Goal: Navigation & Orientation: Find specific page/section

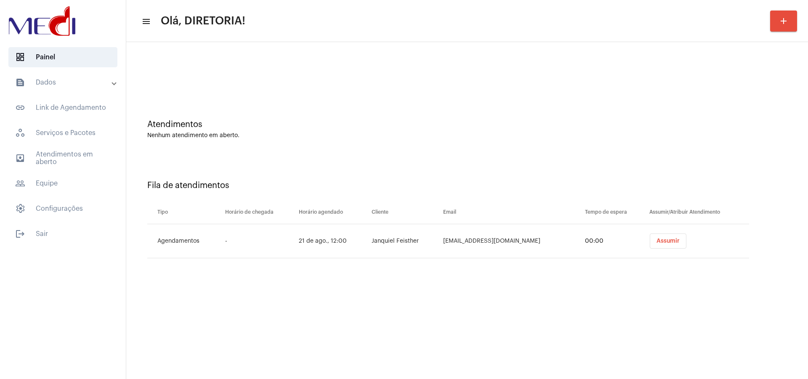
click at [65, 82] on mat-panel-title "text_snippet_outlined Dados" at bounding box center [63, 82] width 97 height 10
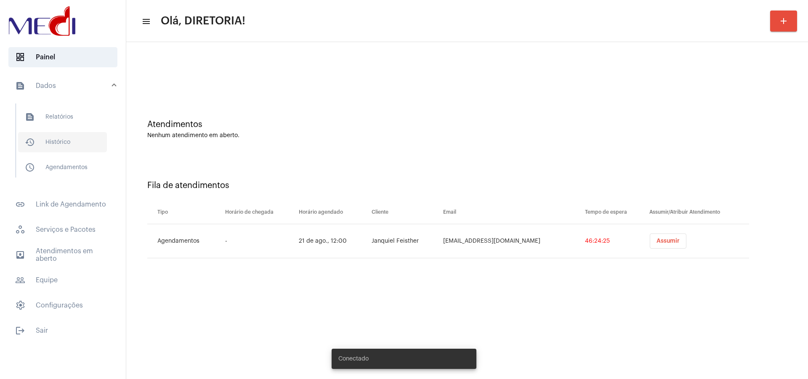
click at [62, 142] on span "history_outlined Histórico" at bounding box center [62, 142] width 89 height 20
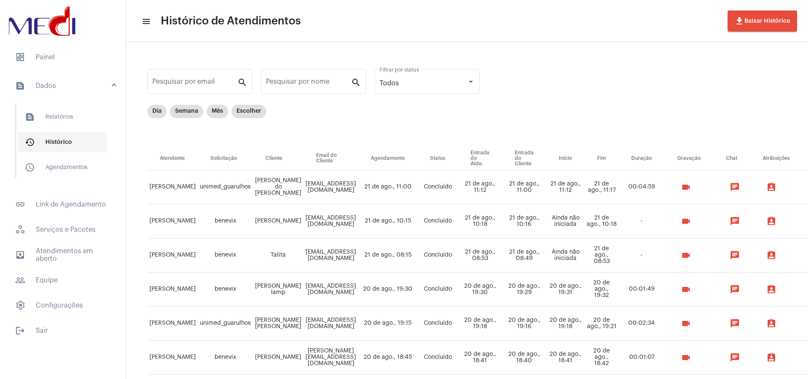
scroll to position [179, 0]
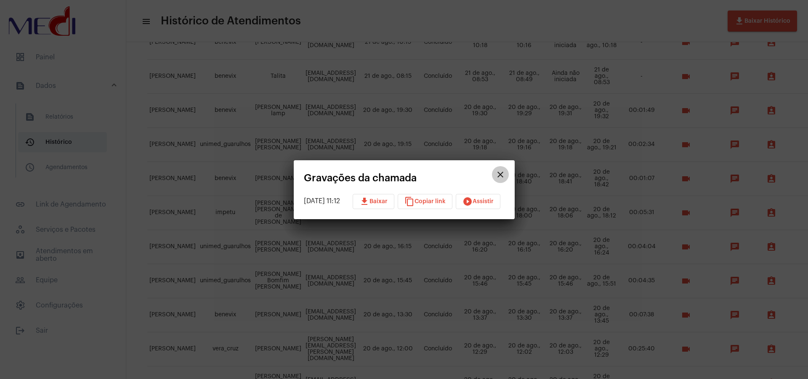
click at [505, 170] on mat-icon "close" at bounding box center [500, 175] width 10 height 10
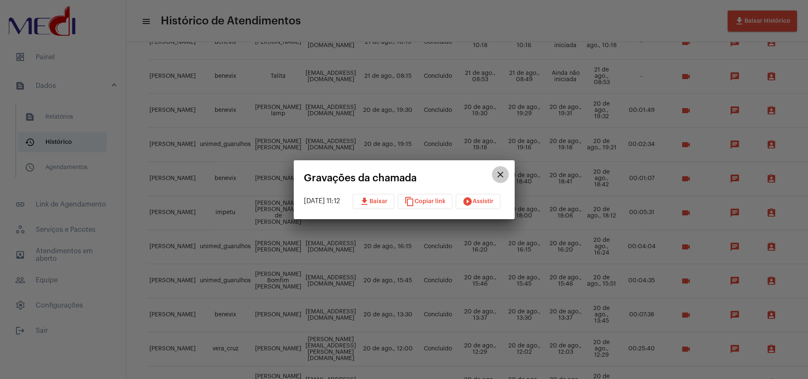
click at [505, 174] on mat-icon "close" at bounding box center [500, 175] width 10 height 10
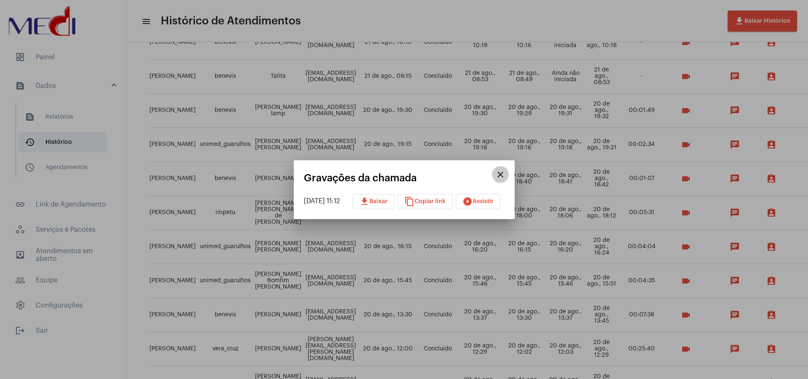
click at [505, 174] on mat-icon "close" at bounding box center [500, 175] width 10 height 10
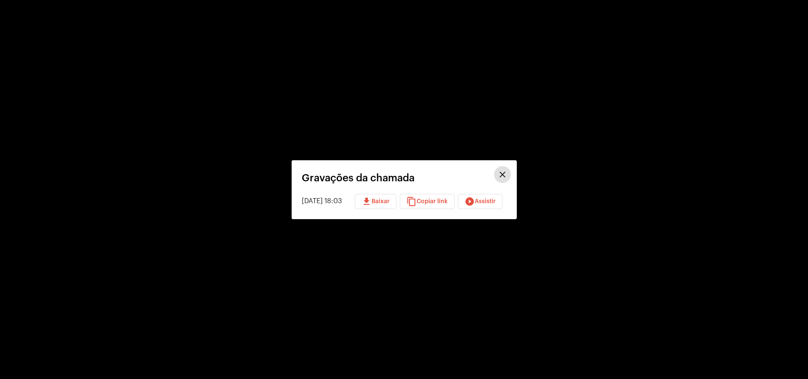
scroll to position [524, 0]
click at [507, 173] on mat-icon "close" at bounding box center [502, 175] width 10 height 10
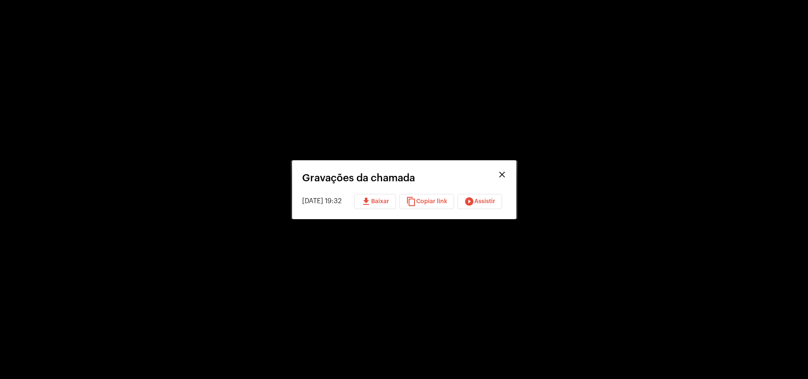
click at [507, 173] on mat-icon "close" at bounding box center [502, 175] width 10 height 10
click at [508, 173] on mat-icon "close" at bounding box center [503, 175] width 10 height 10
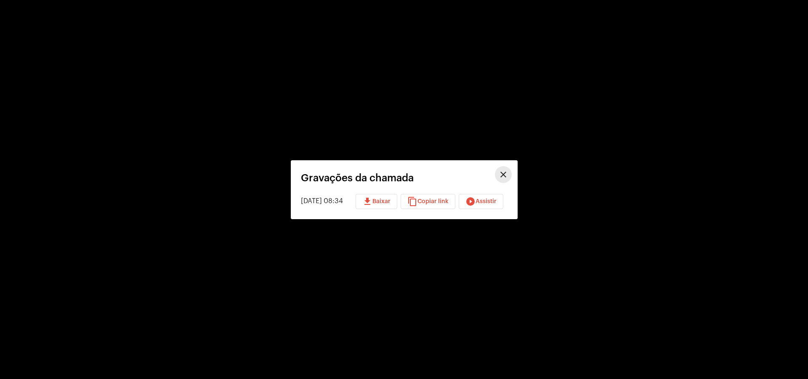
click at [508, 173] on mat-icon "close" at bounding box center [503, 175] width 10 height 10
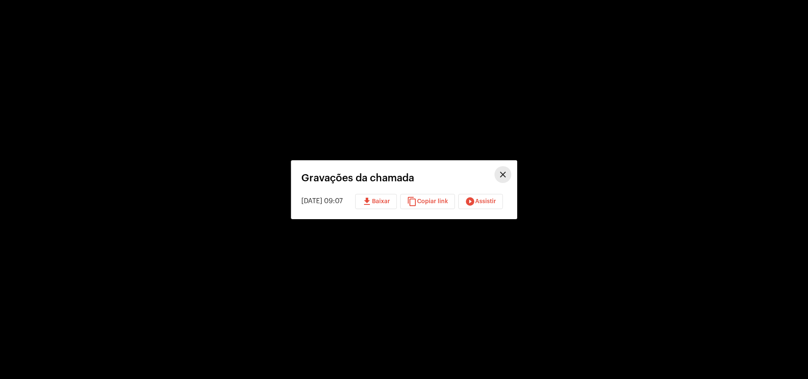
click at [508, 173] on mat-icon "close" at bounding box center [503, 175] width 10 height 10
click at [506, 171] on mat-icon "close" at bounding box center [501, 175] width 10 height 10
click at [508, 171] on mat-icon "close" at bounding box center [503, 175] width 10 height 10
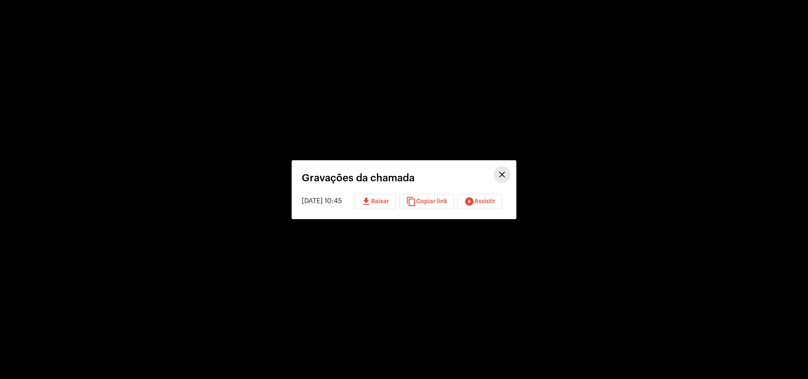
click at [507, 171] on mat-icon "close" at bounding box center [502, 175] width 10 height 10
click at [506, 171] on mat-icon "close" at bounding box center [501, 175] width 10 height 10
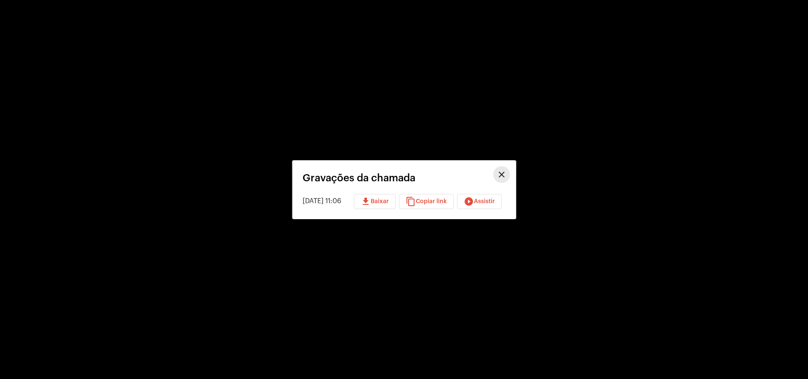
click at [506, 171] on mat-icon "close" at bounding box center [501, 175] width 10 height 10
click at [507, 171] on mat-icon "close" at bounding box center [502, 175] width 10 height 10
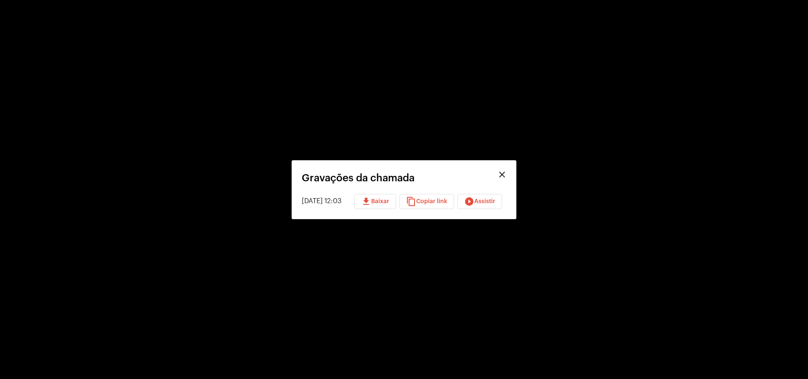
click at [507, 171] on mat-icon "close" at bounding box center [502, 175] width 10 height 10
